Goal: Information Seeking & Learning: Learn about a topic

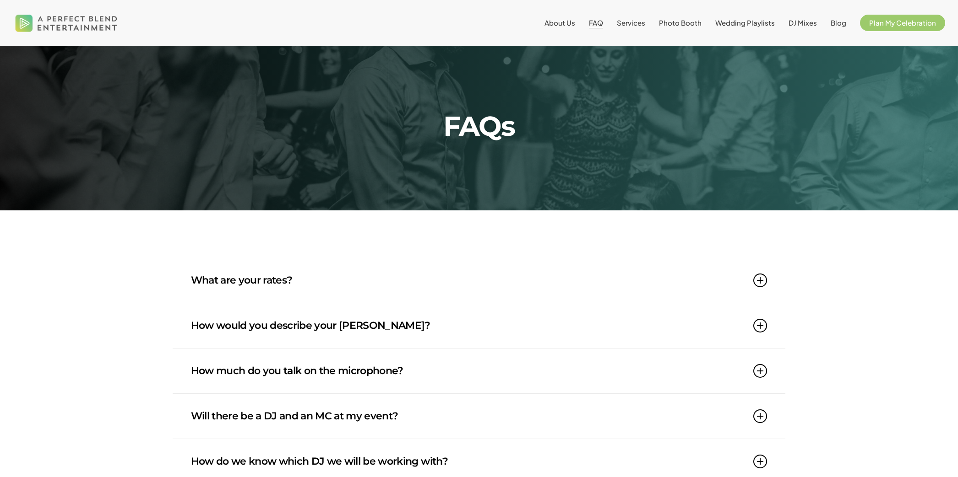
click at [231, 277] on link "What are your rates?" at bounding box center [479, 280] width 576 height 45
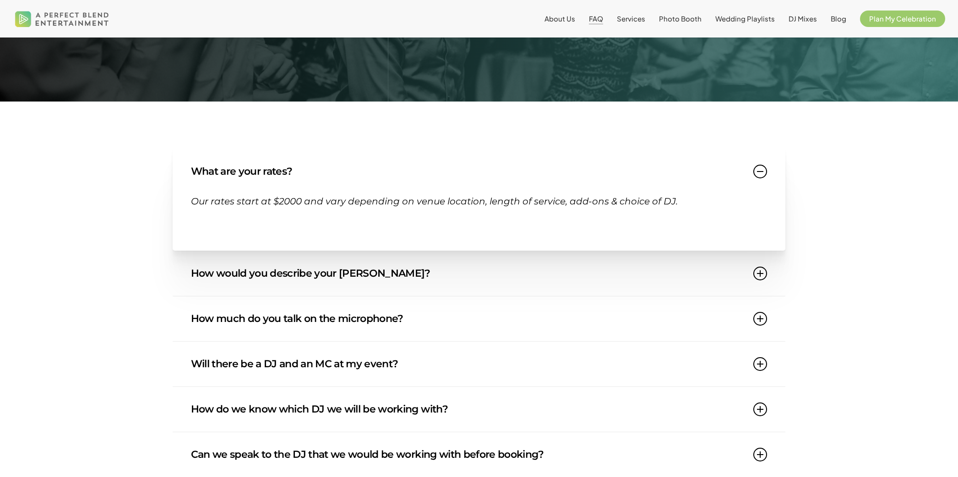
scroll to position [118, 0]
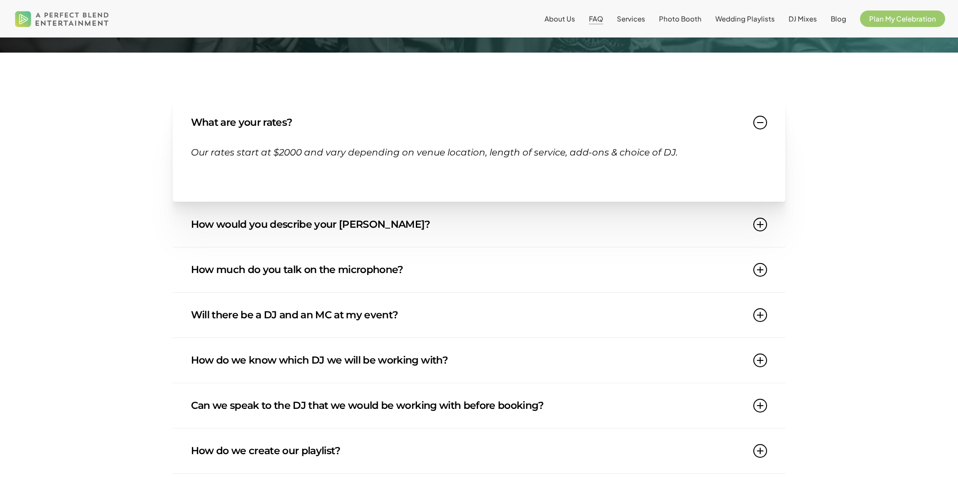
scroll to position [169, 0]
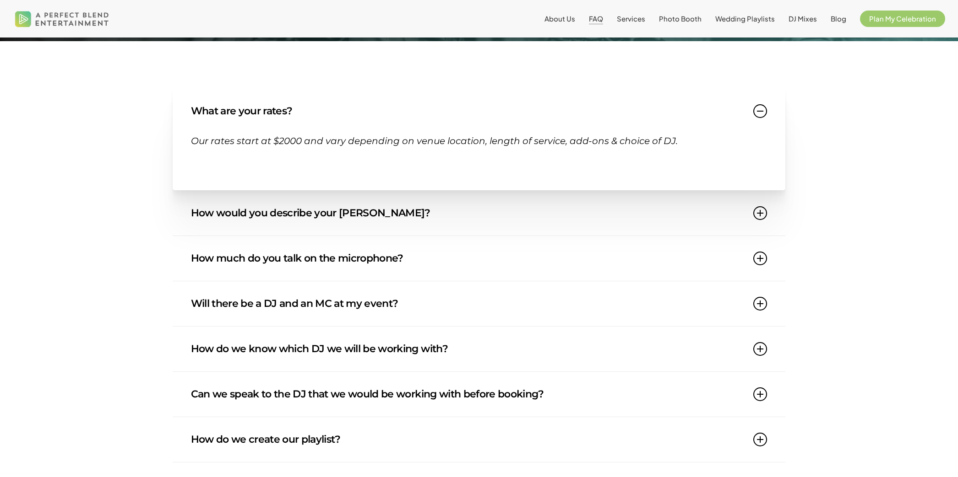
click at [267, 261] on link "How much do you talk on the microphone?" at bounding box center [479, 258] width 576 height 45
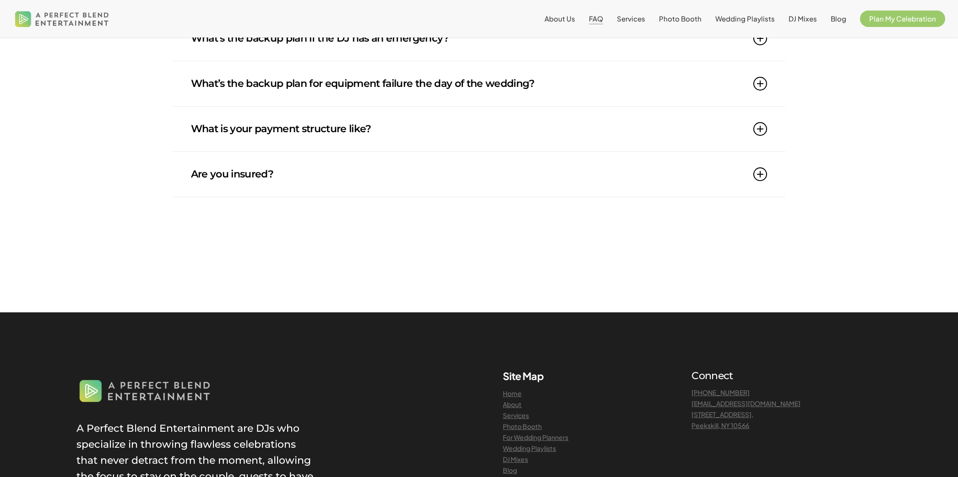
scroll to position [921, 0]
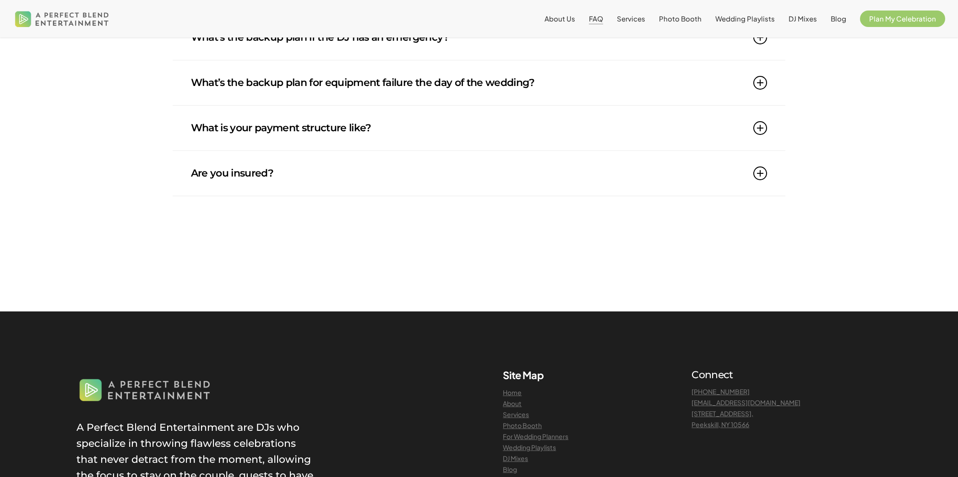
click at [217, 182] on link "Are you insured?" at bounding box center [479, 173] width 576 height 45
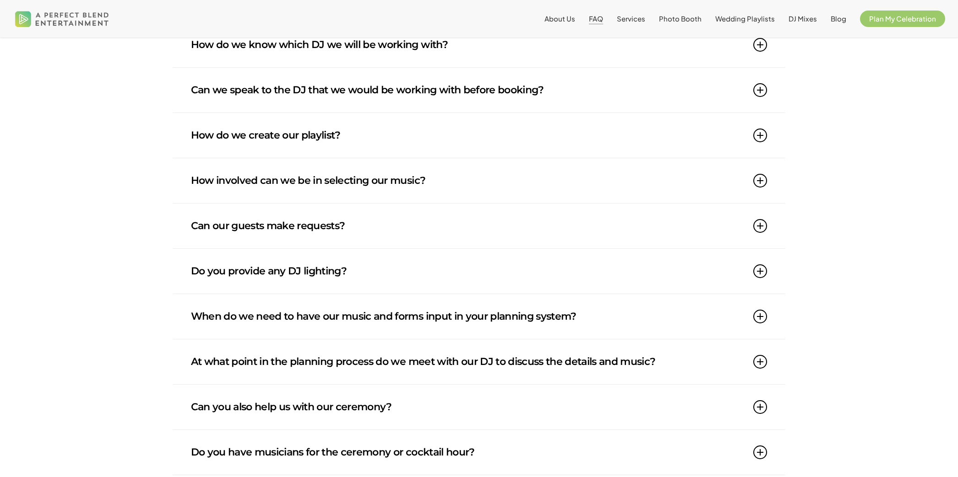
scroll to position [0, 0]
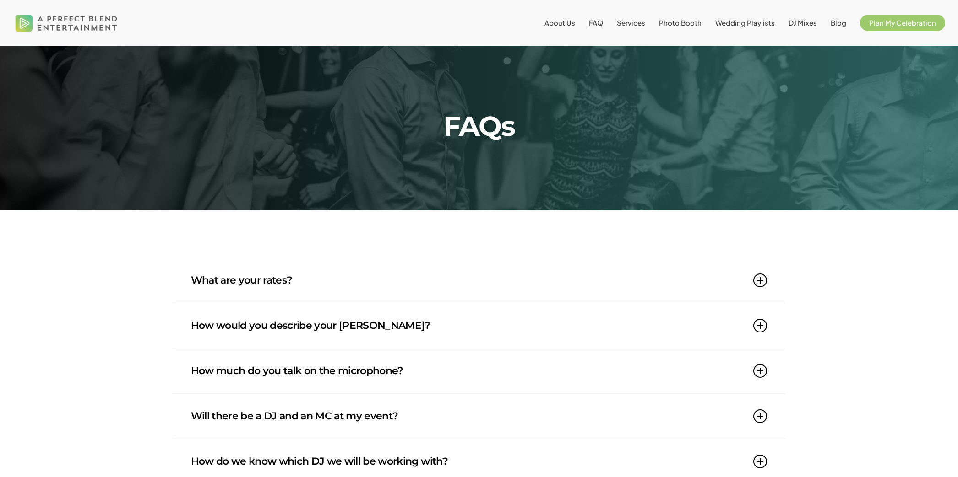
click at [21, 22] on img at bounding box center [66, 22] width 107 height 33
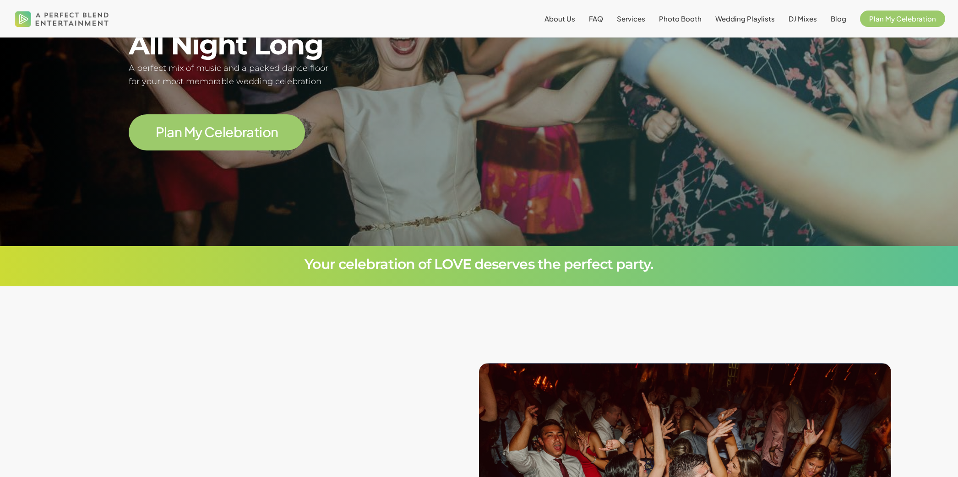
scroll to position [314, 0]
